Goal: Task Accomplishment & Management: Use online tool/utility

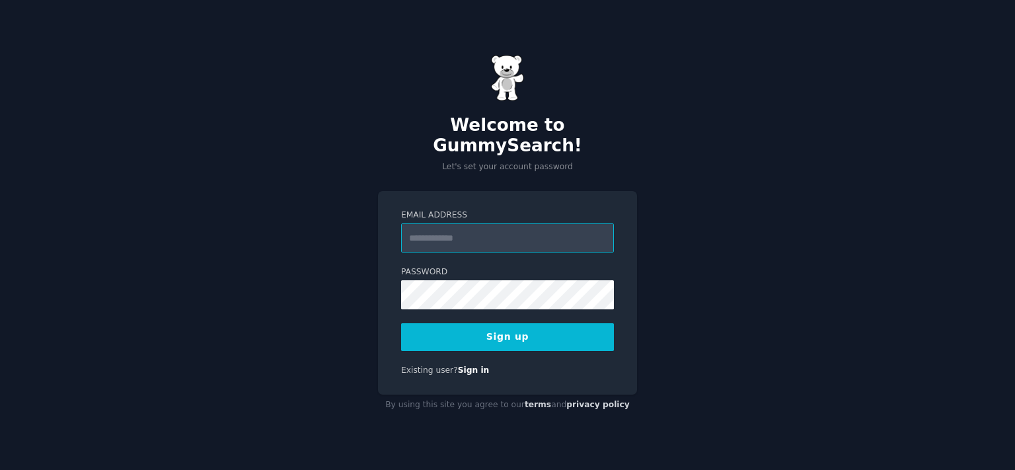
click at [479, 239] on input "Email Address" at bounding box center [507, 237] width 213 height 29
paste input "**********"
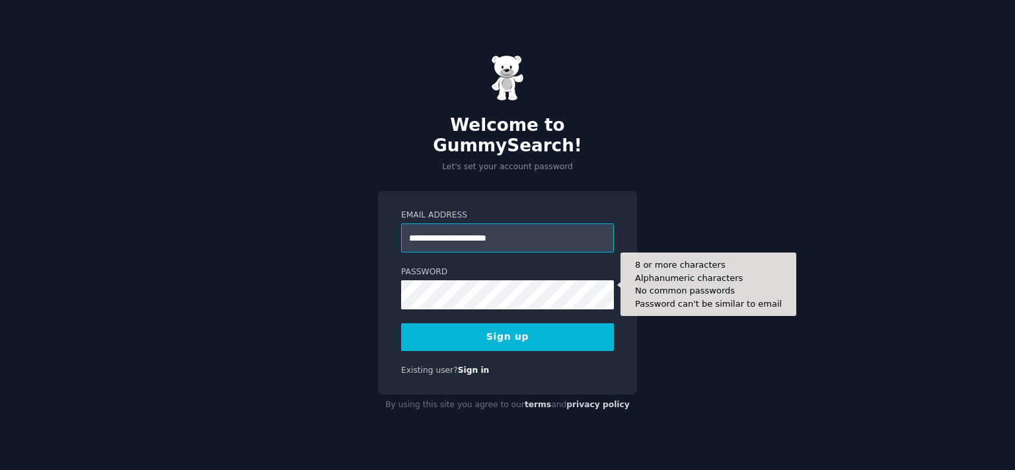
type input "**********"
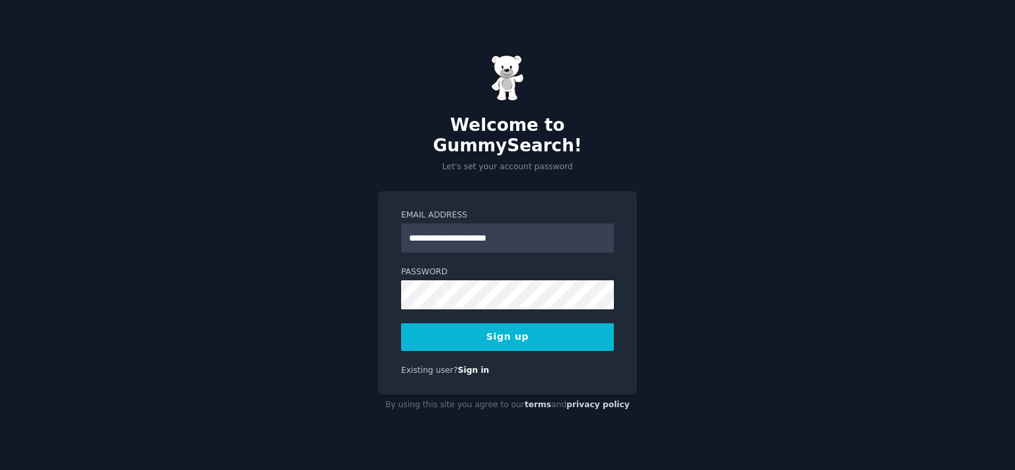
click at [513, 323] on button "Sign up" at bounding box center [507, 337] width 213 height 28
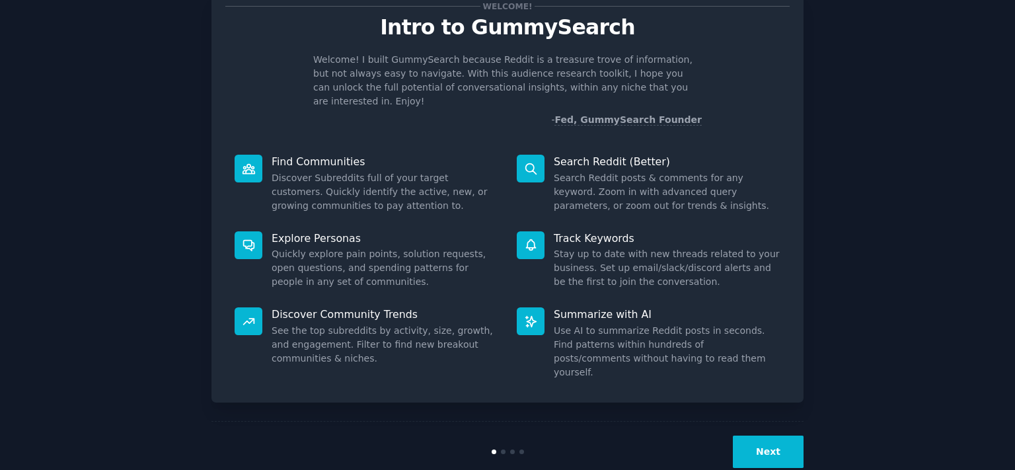
scroll to position [47, 0]
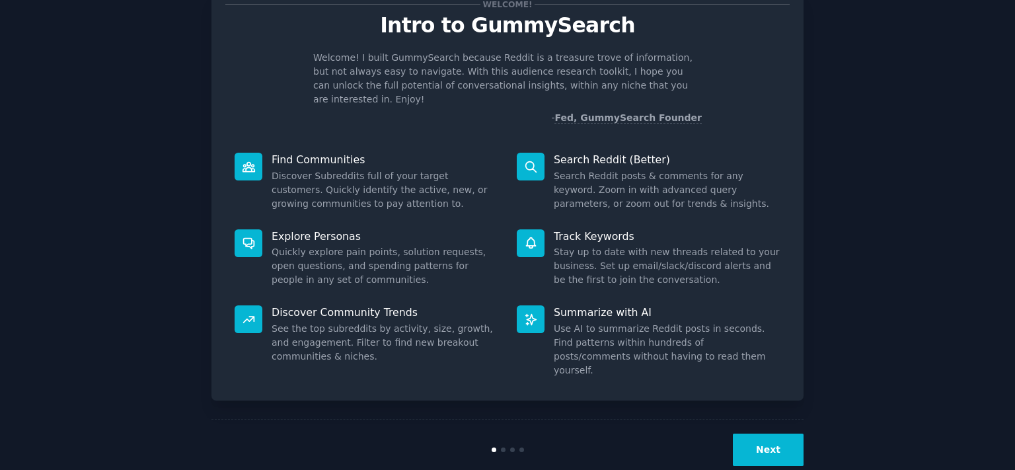
click at [760, 433] on button "Next" at bounding box center [768, 449] width 71 height 32
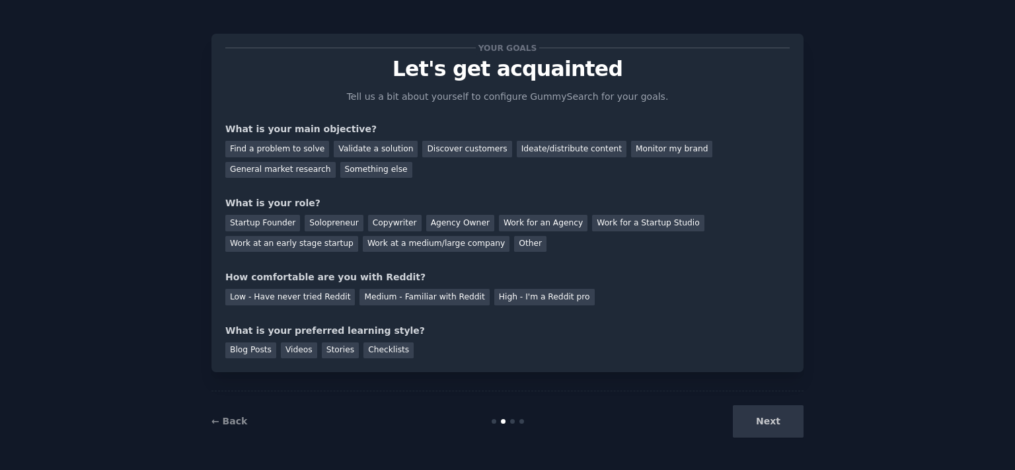
scroll to position [3, 0]
click at [771, 425] on div "Next" at bounding box center [705, 422] width 198 height 32
click at [771, 423] on div "Next" at bounding box center [705, 422] width 198 height 32
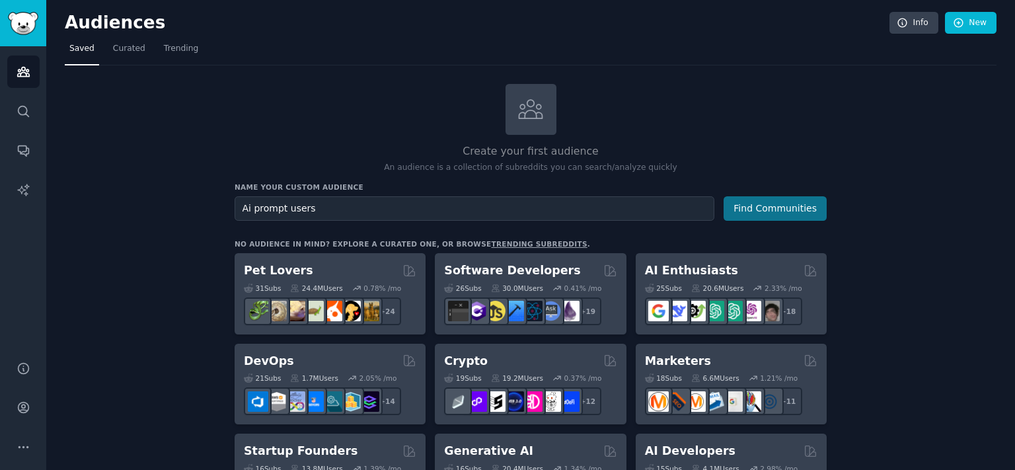
type input "Ai prompt users"
click at [756, 210] on button "Find Communities" at bounding box center [774, 208] width 103 height 24
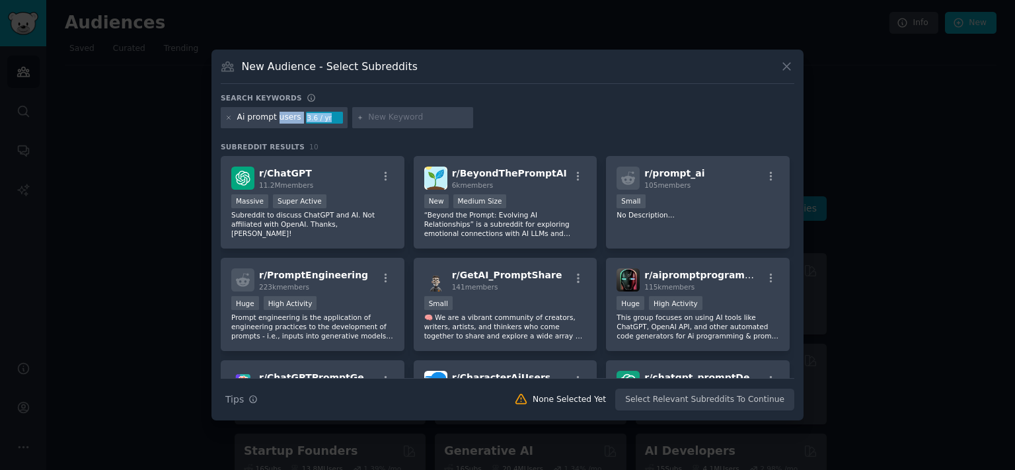
drag, startPoint x: 328, startPoint y: 118, endPoint x: 276, endPoint y: 118, distance: 51.5
click at [276, 118] on div "Ai prompt users 3.6 / yr" at bounding box center [284, 117] width 127 height 21
click at [316, 124] on div "Ai prompt users 3.6 / yr" at bounding box center [284, 117] width 127 height 21
click at [379, 118] on input "text" at bounding box center [418, 118] width 100 height 12
type input "ebook"
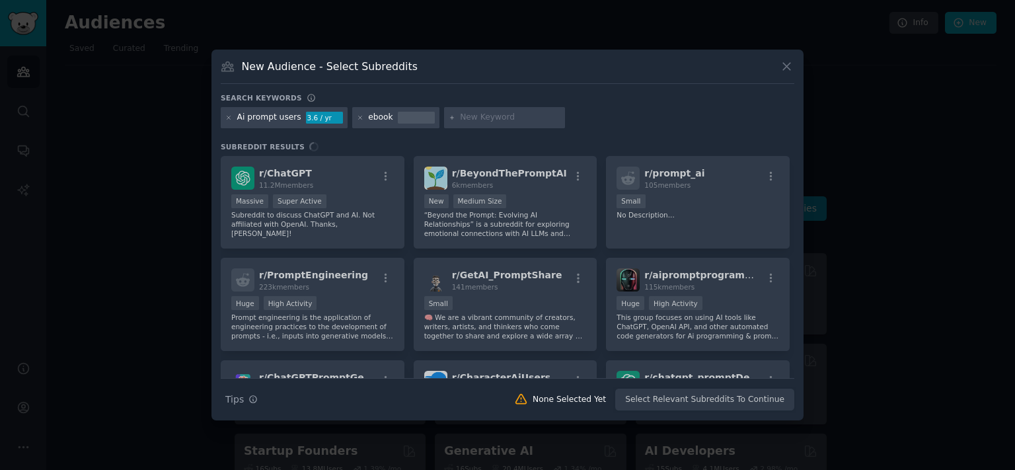
click at [609, 128] on div "Ai prompt users 3.6 / yr ebook" at bounding box center [507, 120] width 573 height 26
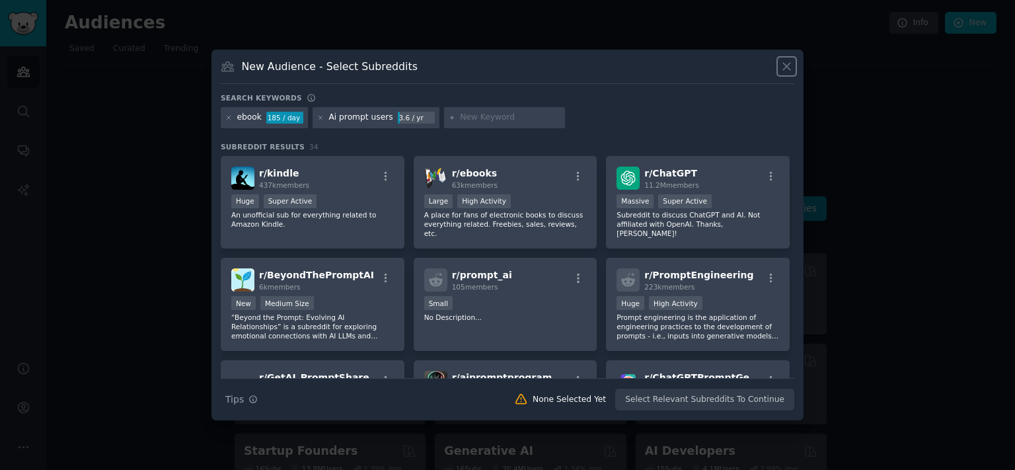
click at [790, 67] on icon at bounding box center [787, 66] width 14 height 14
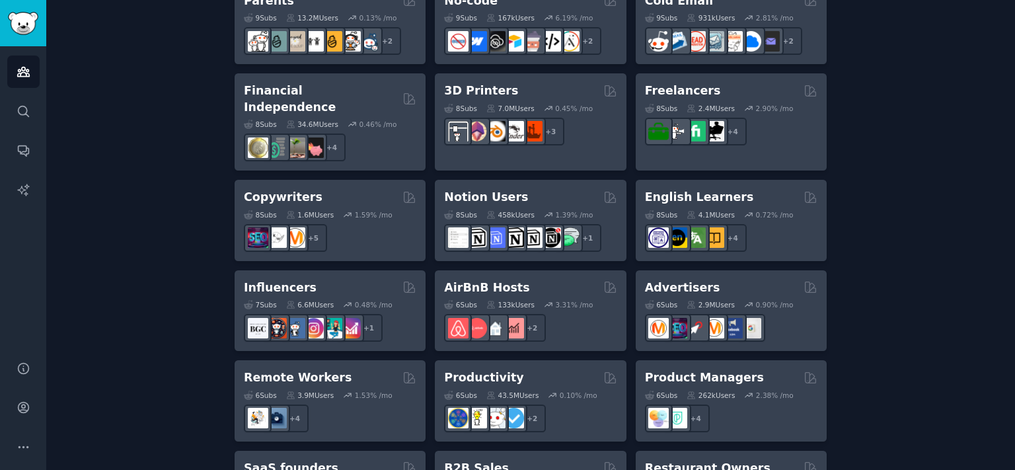
scroll to position [924, 0]
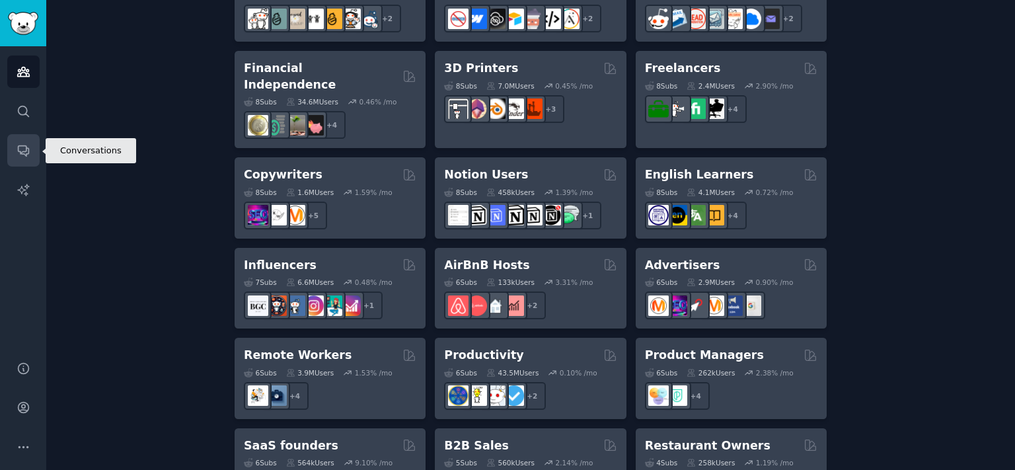
click at [22, 161] on link "Conversations" at bounding box center [23, 150] width 32 height 32
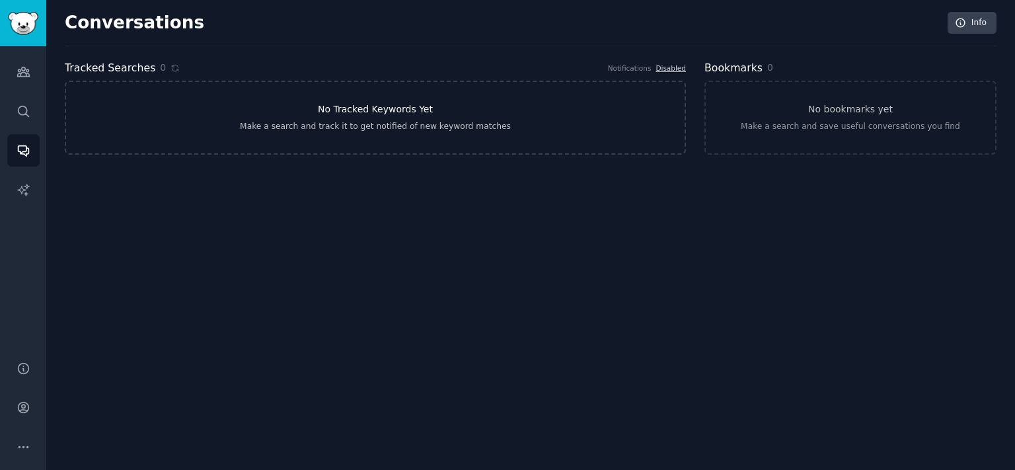
click at [365, 114] on h3 "No Tracked Keywords Yet" at bounding box center [375, 109] width 115 height 14
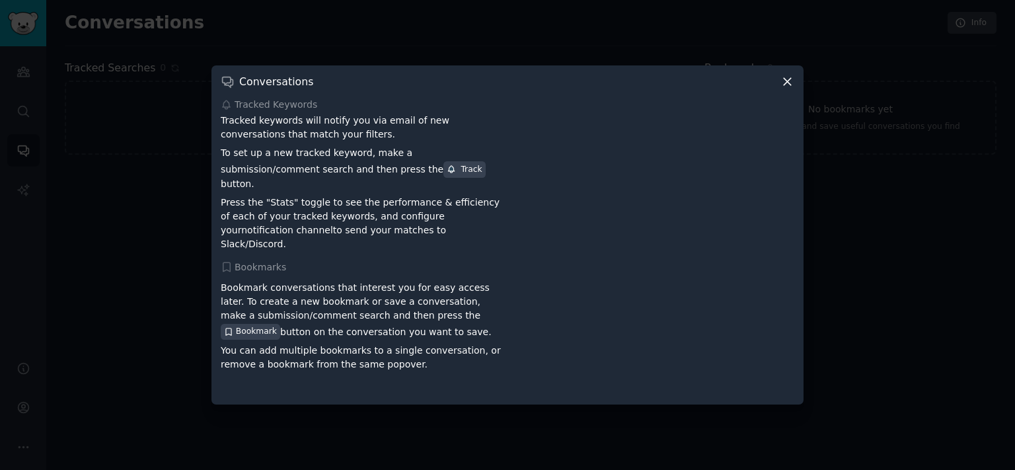
click at [784, 89] on icon at bounding box center [787, 82] width 14 height 14
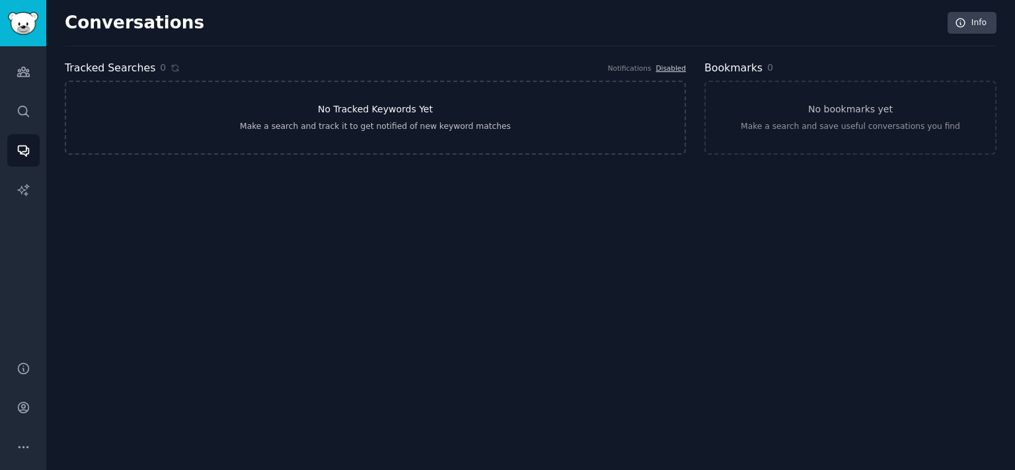
click at [554, 109] on link "No Tracked Keywords Yet Make a search and track it to get notified of new keywo…" at bounding box center [375, 118] width 621 height 74
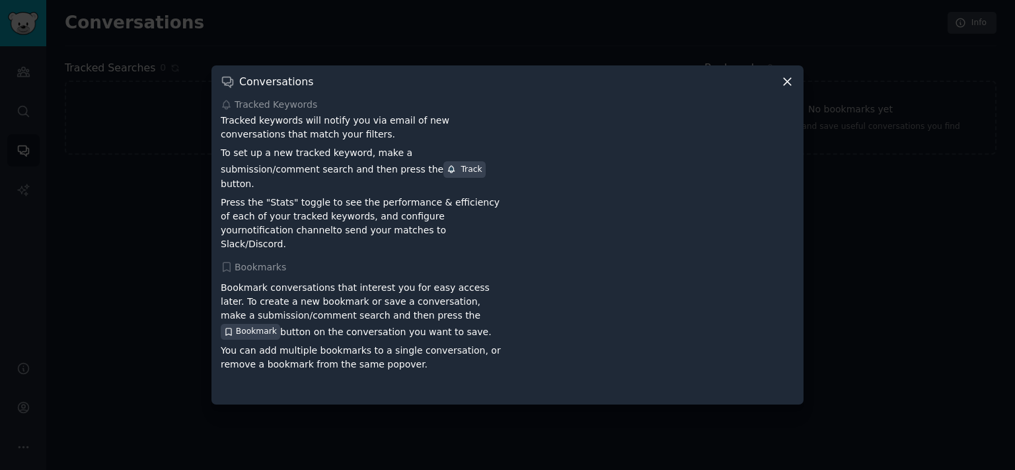
click at [789, 85] on icon at bounding box center [787, 81] width 7 height 7
